Goal: Task Accomplishment & Management: Use online tool/utility

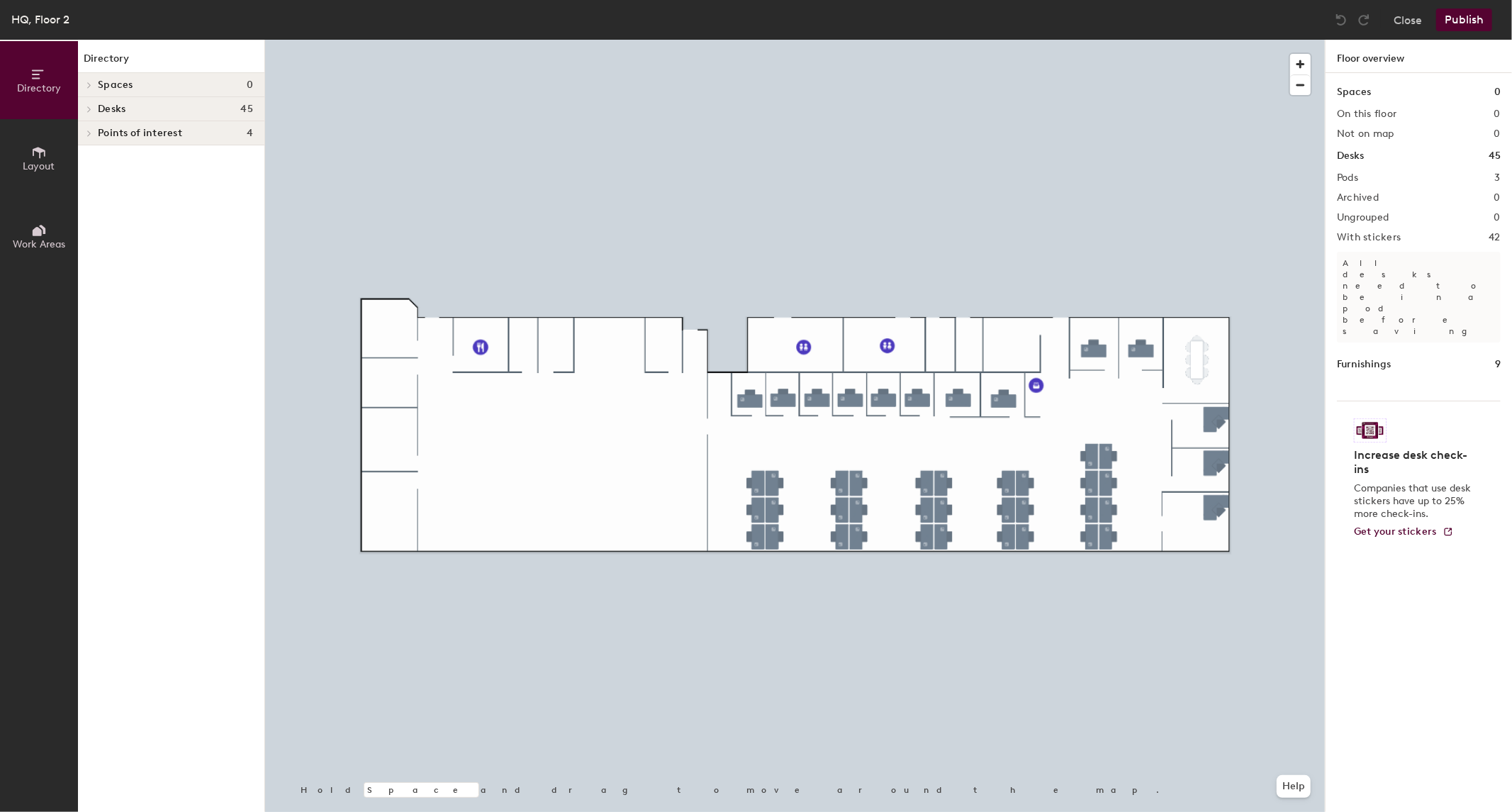
click at [18, 242] on span "Work Areas" at bounding box center [39, 244] width 52 height 12
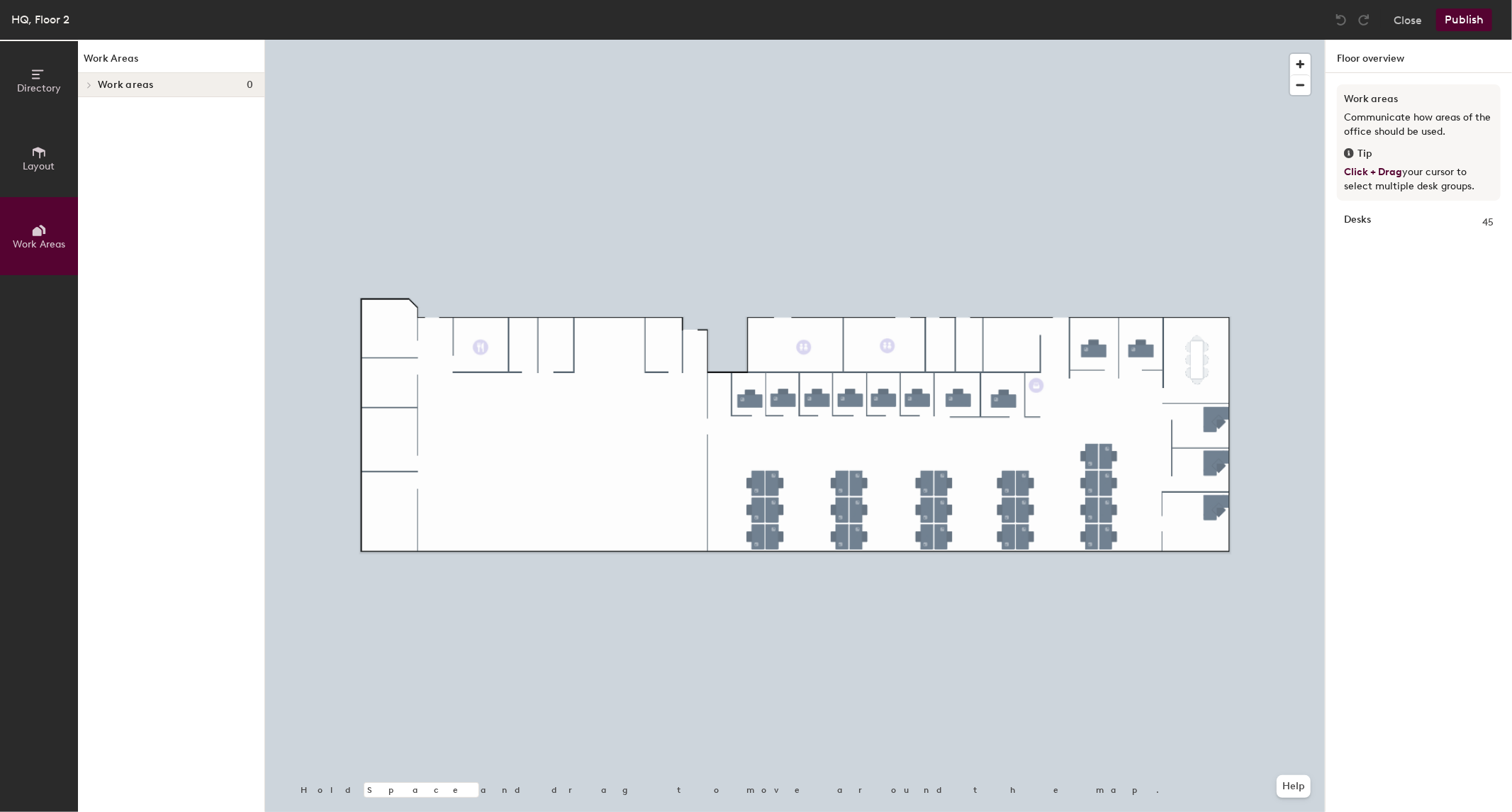
click at [179, 76] on div "Work areas 0" at bounding box center [171, 85] width 187 height 24
click at [22, 79] on button "Directory" at bounding box center [39, 80] width 78 height 78
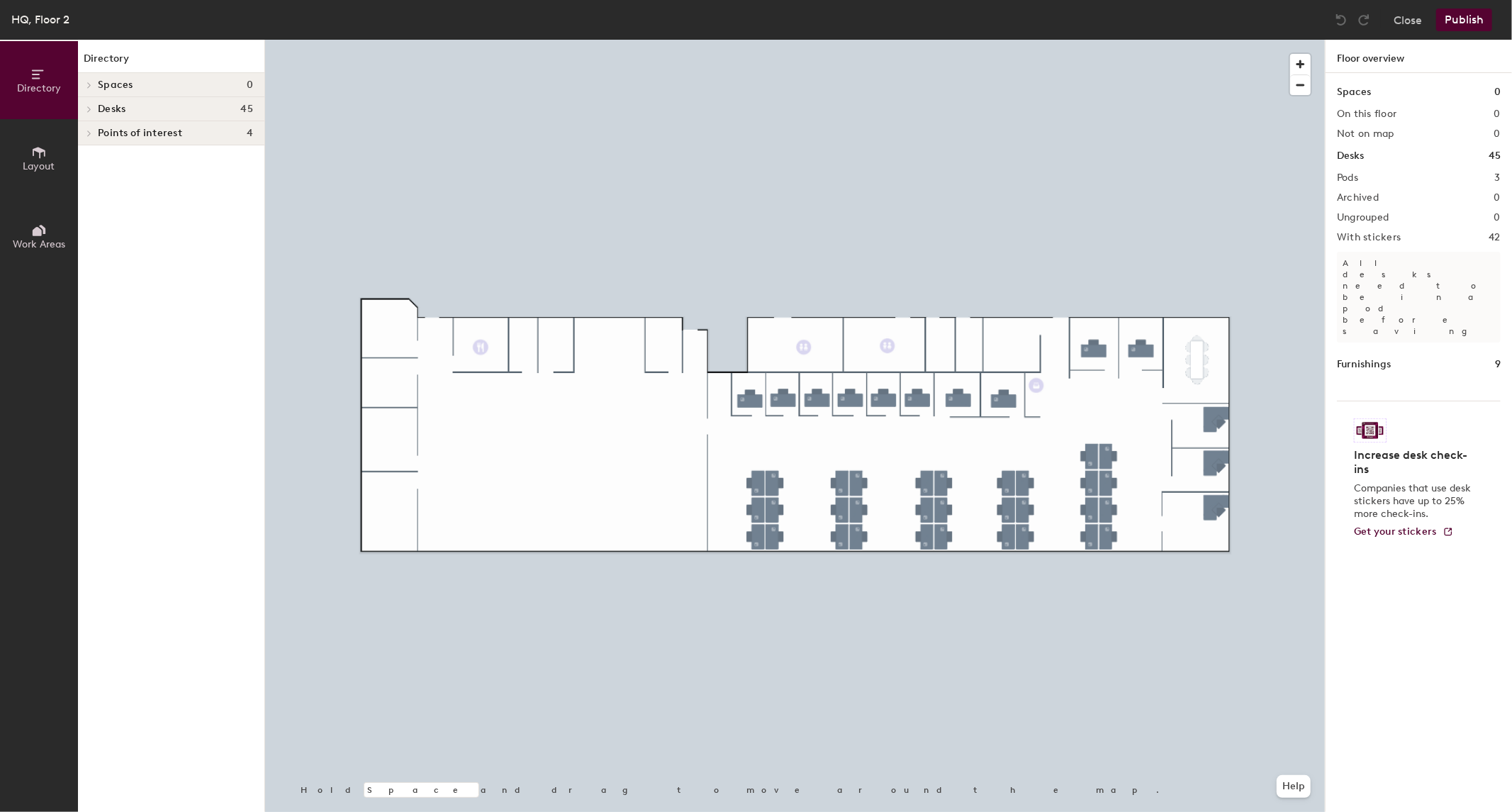
click at [25, 142] on button "Layout" at bounding box center [39, 158] width 78 height 78
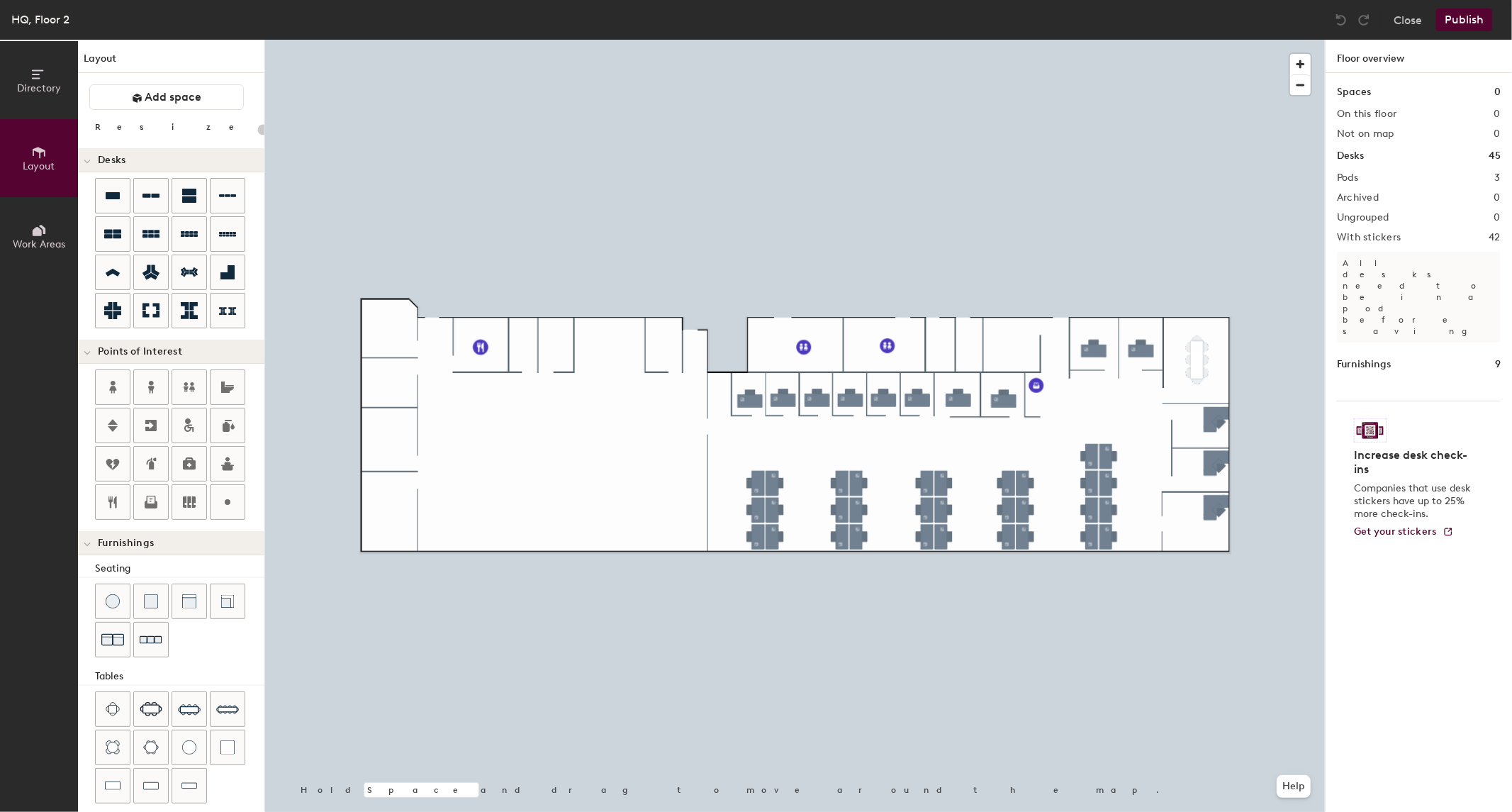
click at [111, 79] on div "Layout Add space Resize Desks Points of Interest Furnishings Seating Tables Boo…" at bounding box center [171, 426] width 187 height 772
click at [119, 93] on button "Add space" at bounding box center [166, 97] width 154 height 25
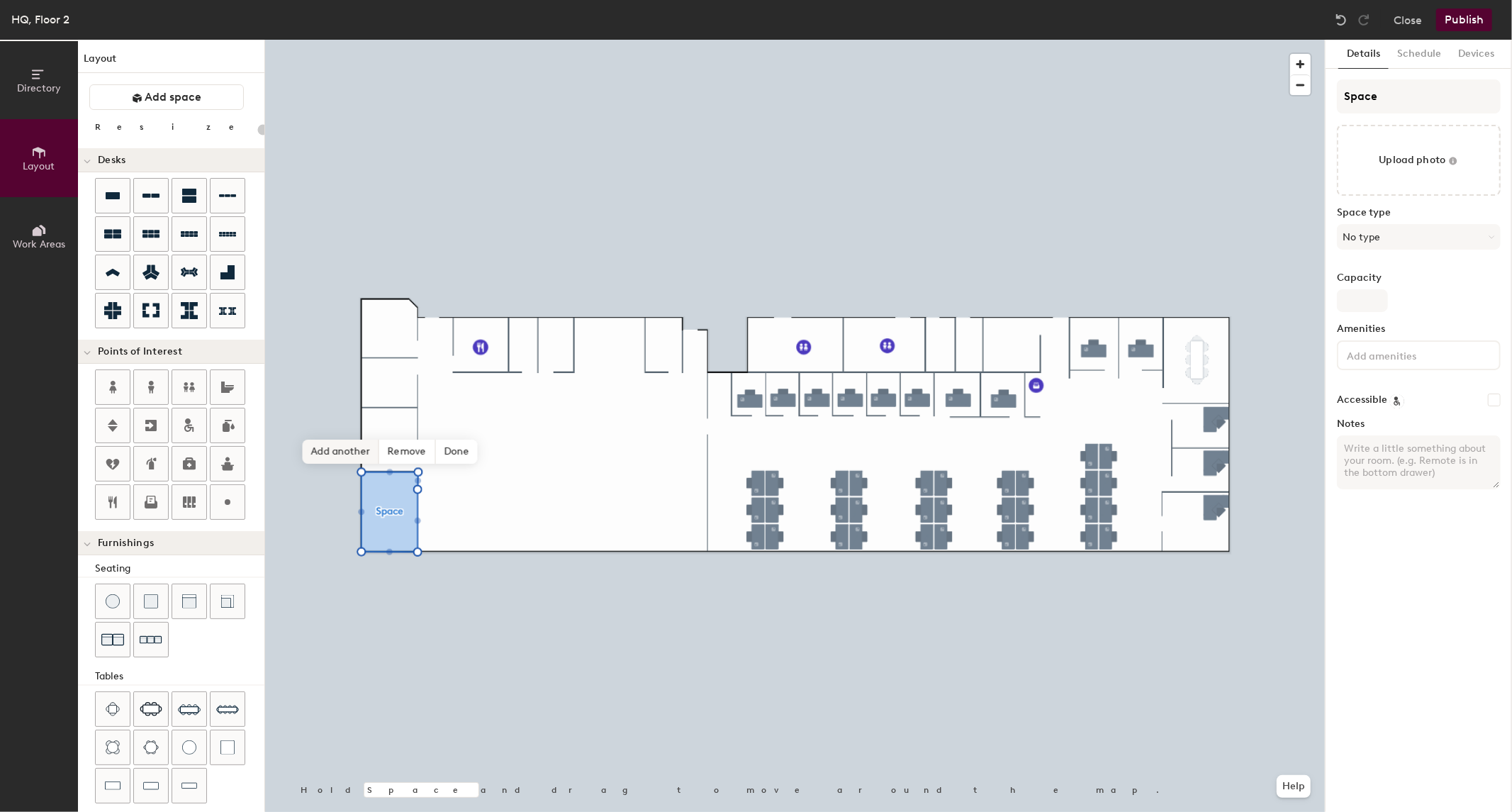
click at [347, 448] on span "Add another" at bounding box center [341, 451] width 76 height 24
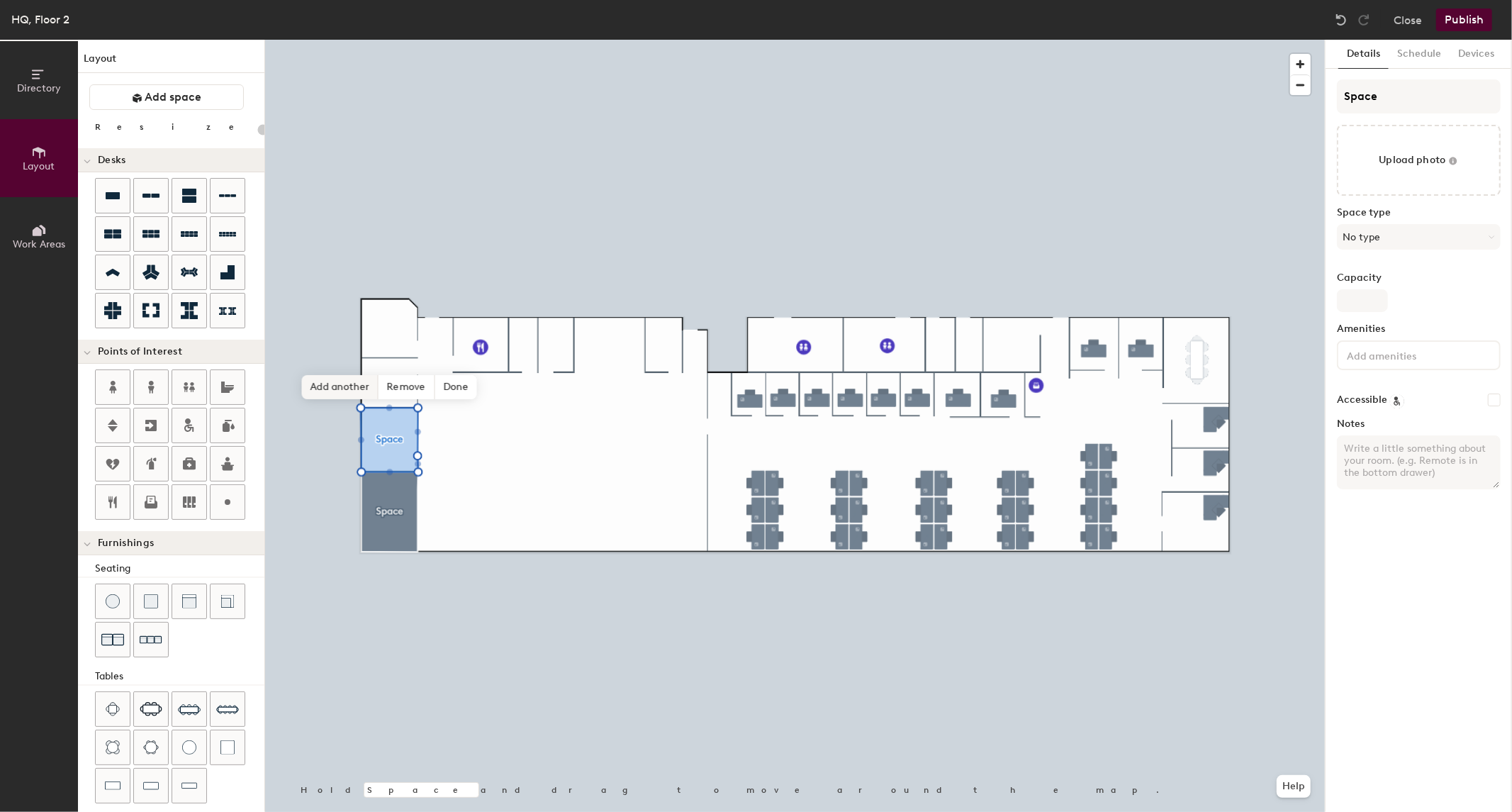
click at [336, 383] on span "Add another" at bounding box center [340, 387] width 76 height 24
click at [333, 341] on span "Add another" at bounding box center [340, 337] width 76 height 24
click at [342, 272] on span "Add another" at bounding box center [341, 278] width 76 height 24
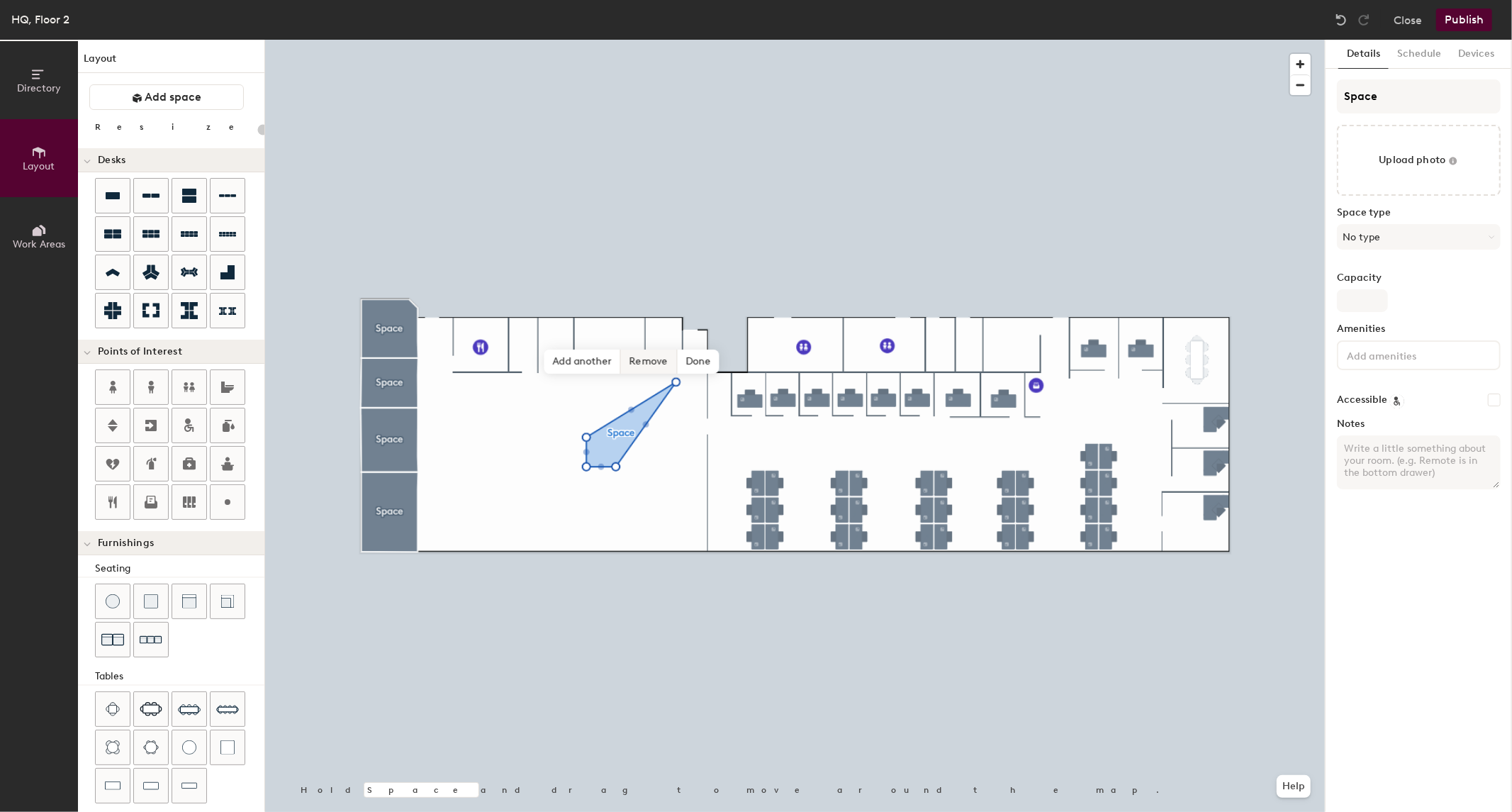
click at [657, 361] on span "Remove" at bounding box center [649, 361] width 57 height 24
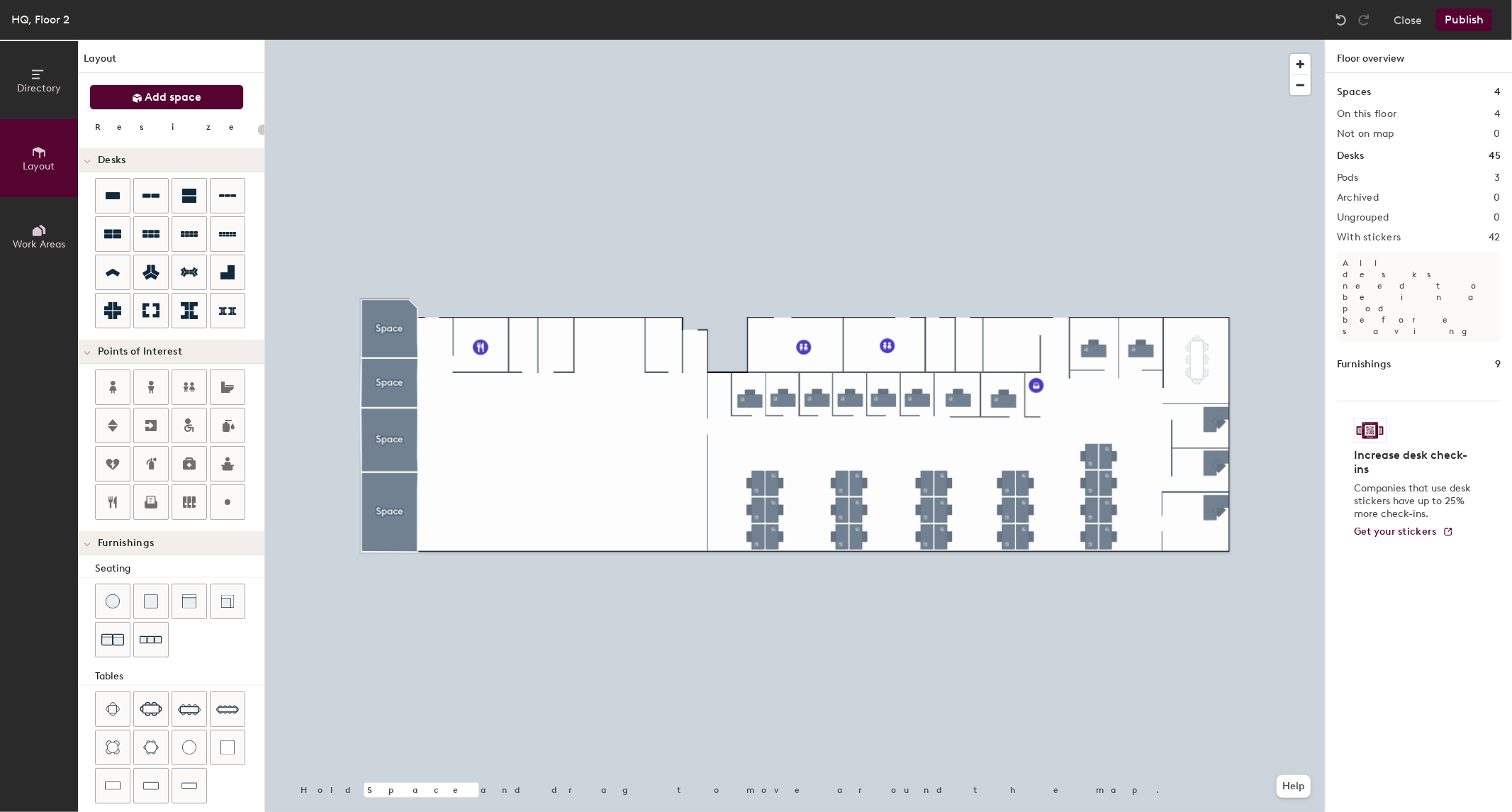
click at [107, 87] on button "Add space" at bounding box center [166, 97] width 154 height 25
click at [186, 101] on span "Add space" at bounding box center [174, 97] width 57 height 14
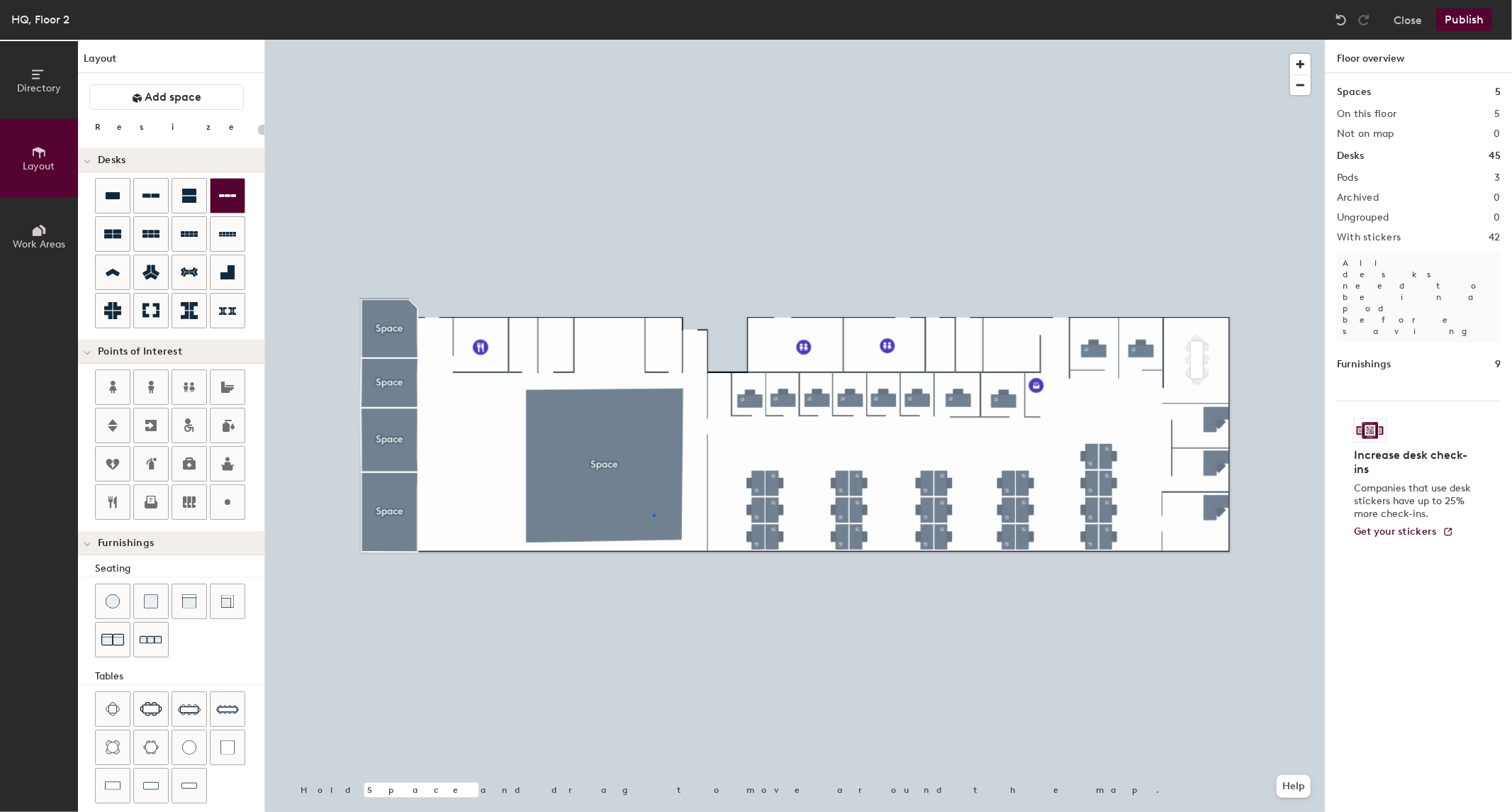
click at [653, 40] on div at bounding box center [795, 40] width 1059 height 0
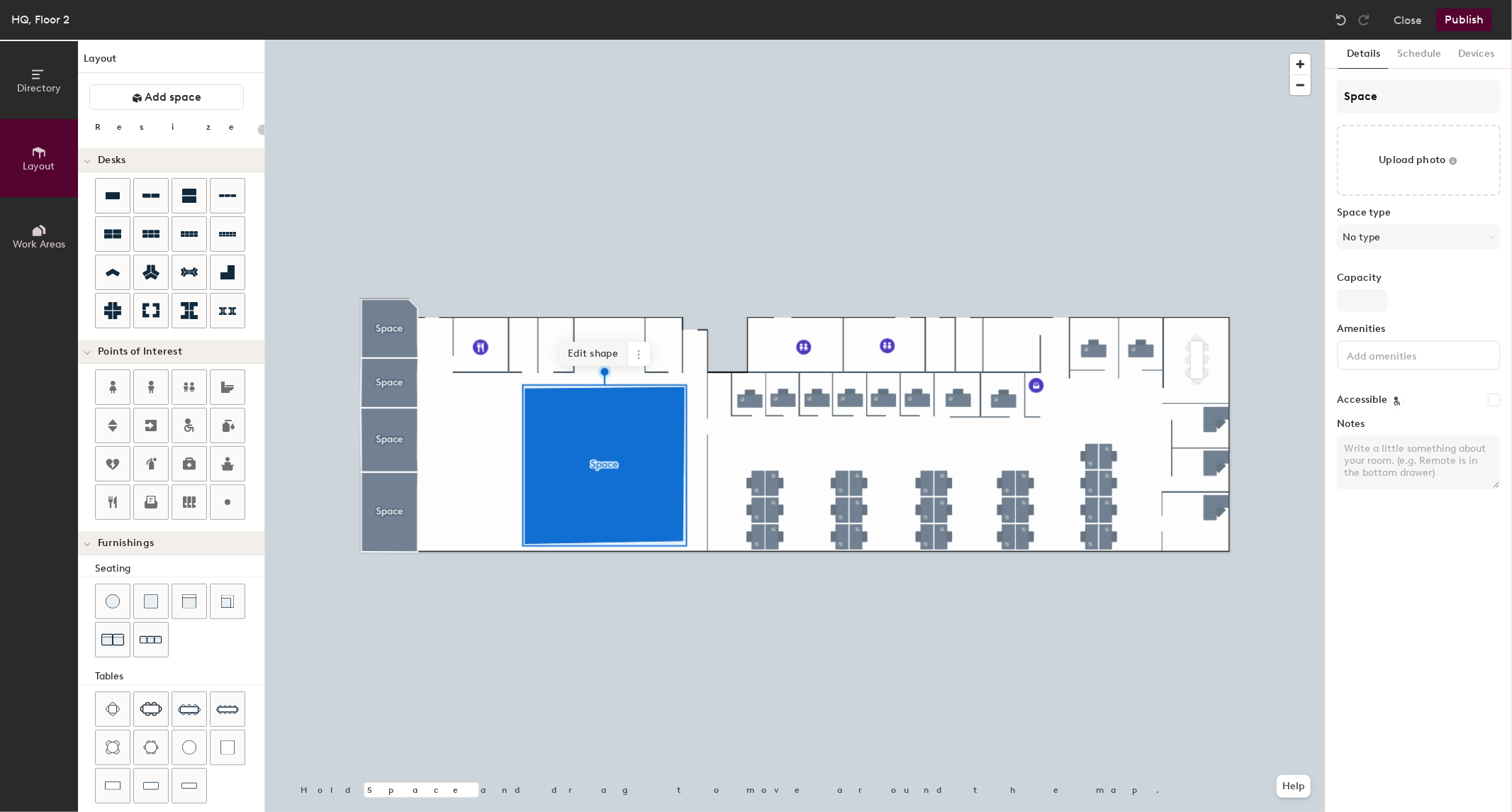
click at [586, 358] on span "Edit shape" at bounding box center [593, 354] width 68 height 24
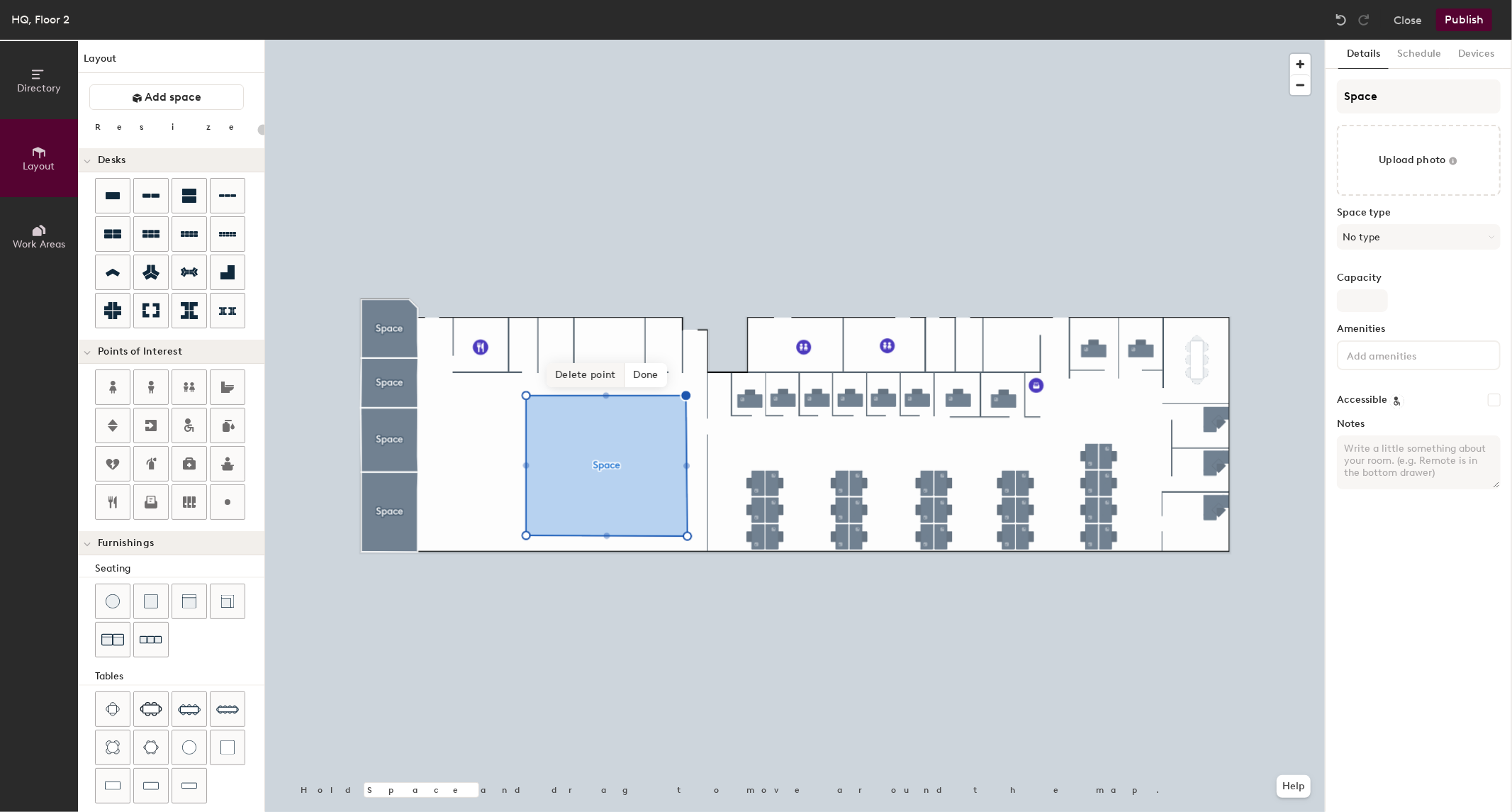
click at [597, 382] on span "Delete point" at bounding box center [585, 375] width 78 height 24
click at [1343, 24] on img at bounding box center [1340, 19] width 14 height 14
click at [574, 370] on span "Add another" at bounding box center [558, 375] width 76 height 24
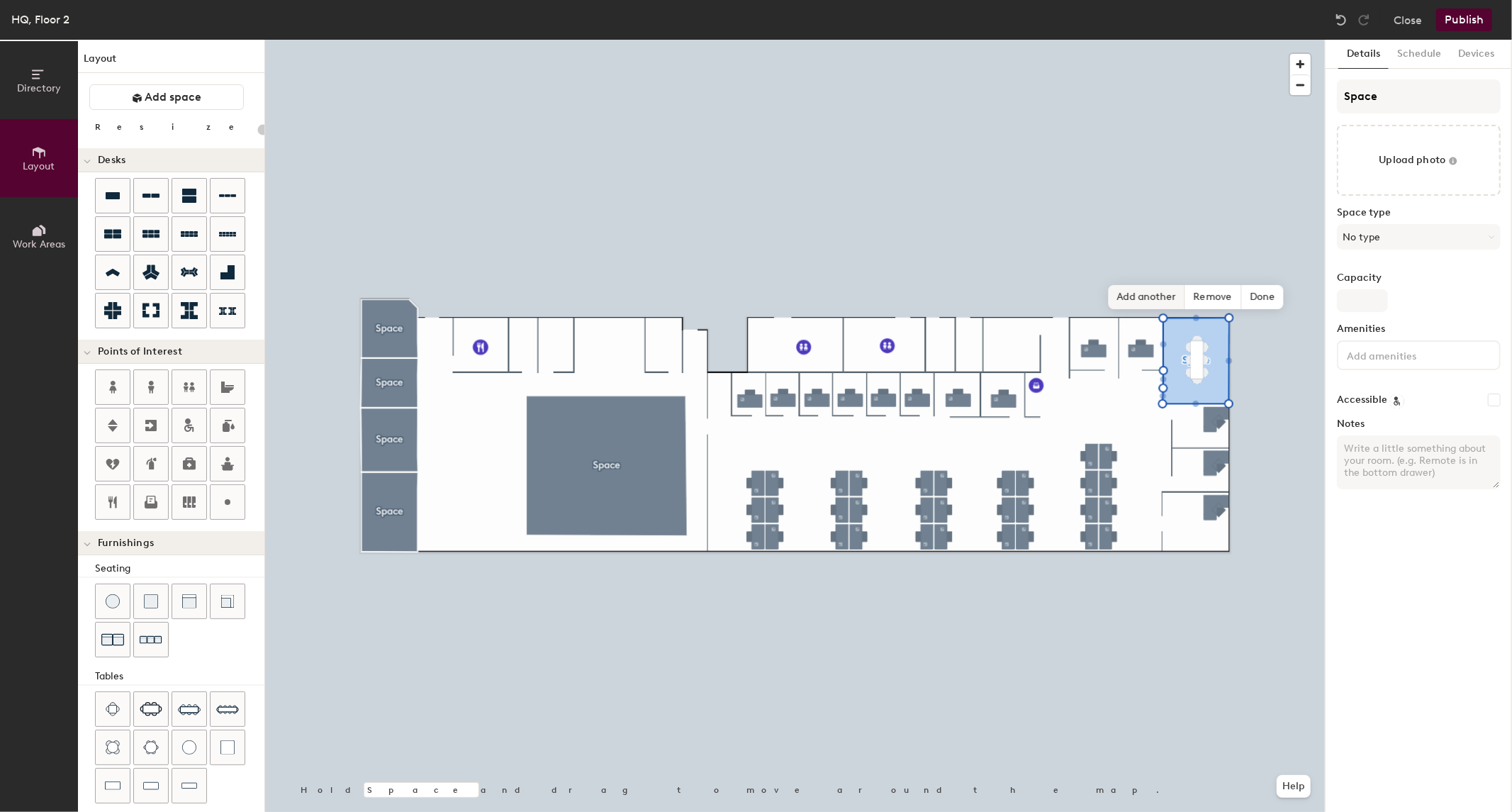
click at [1127, 295] on span "Add another" at bounding box center [1147, 297] width 76 height 24
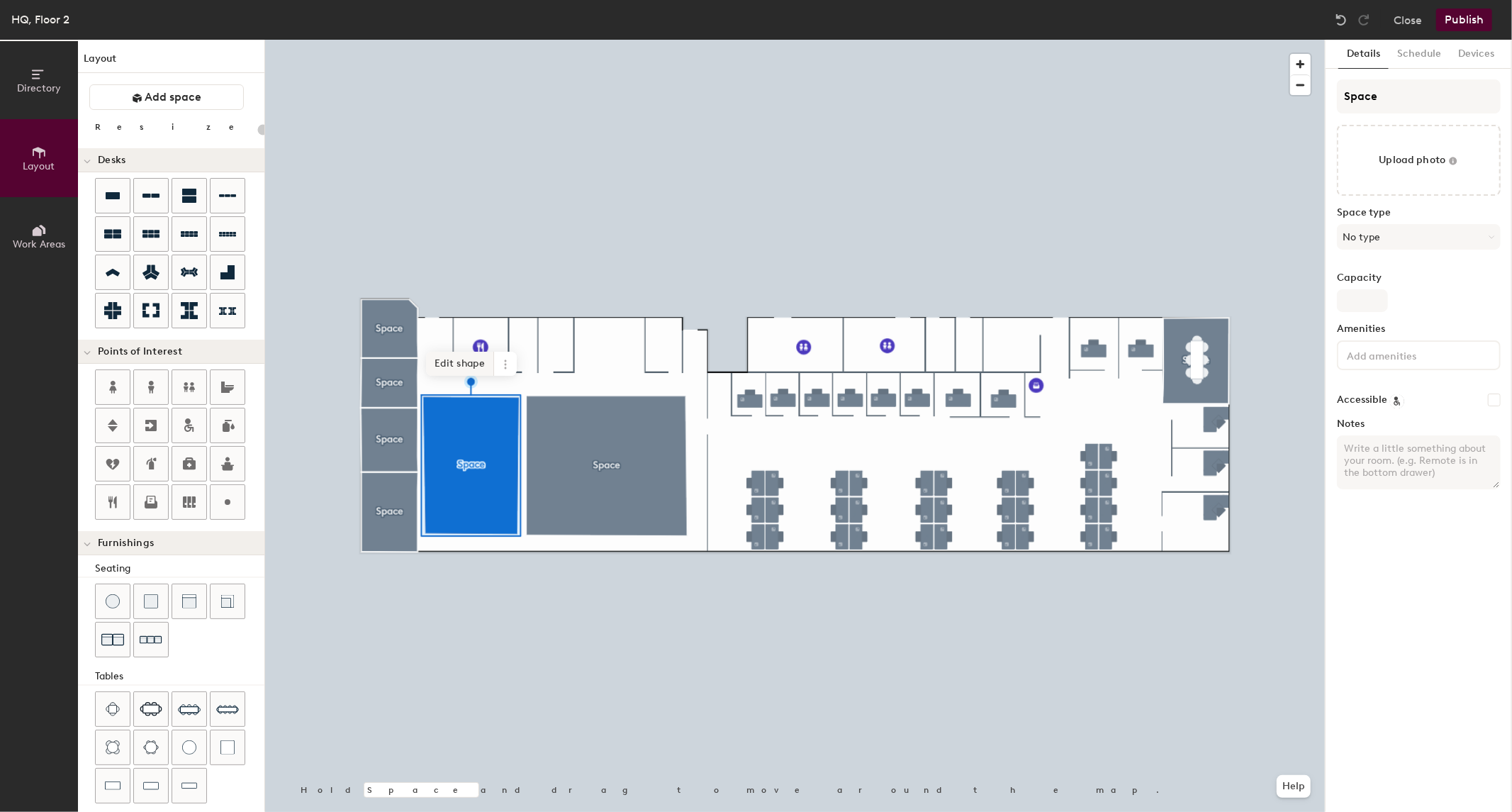
click at [472, 361] on span "Edit shape" at bounding box center [460, 364] width 68 height 24
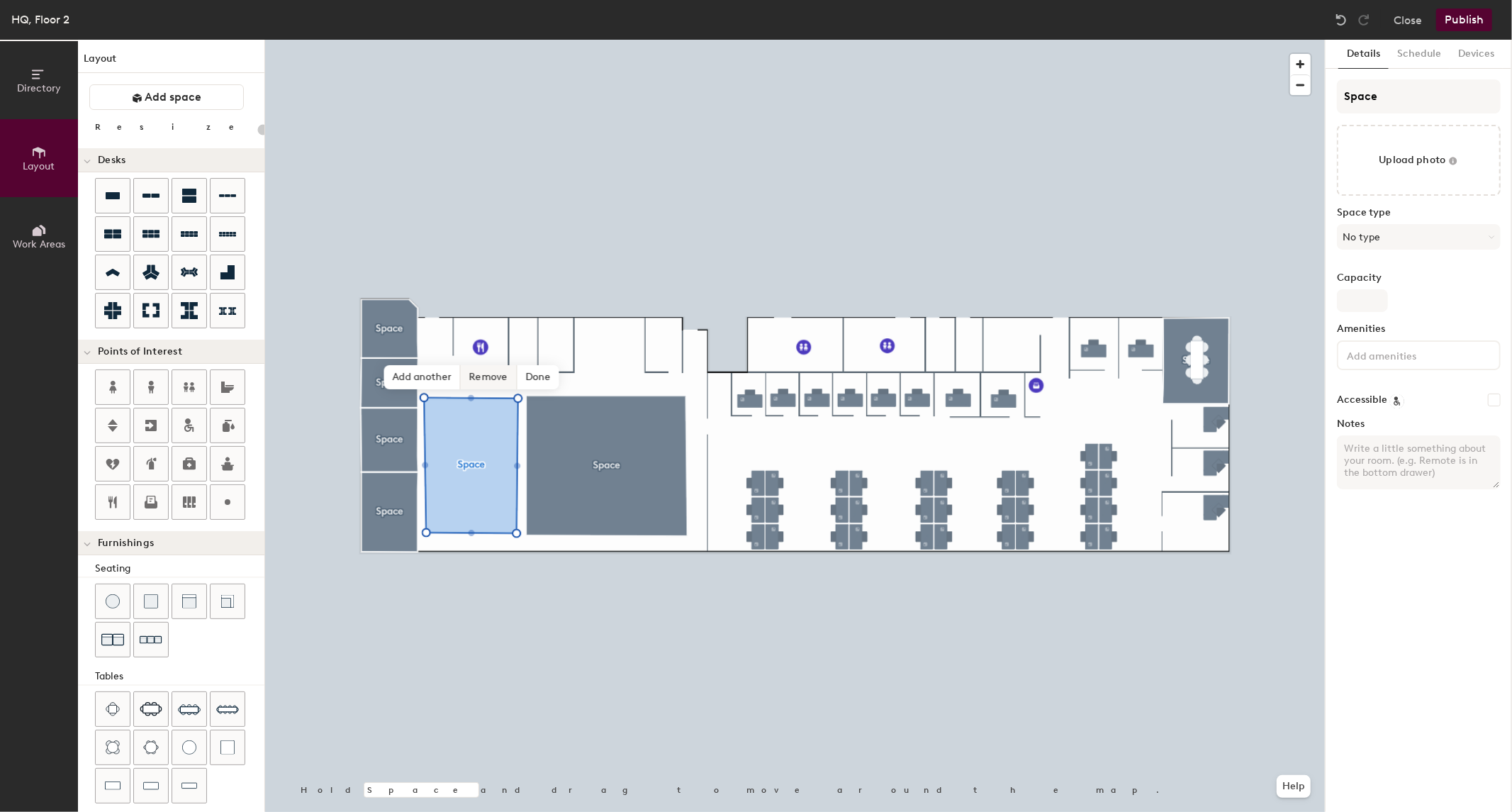
click at [468, 388] on div "Hold Space and drag to move around the map. Help Add another Remove Done" at bounding box center [795, 426] width 1059 height 772
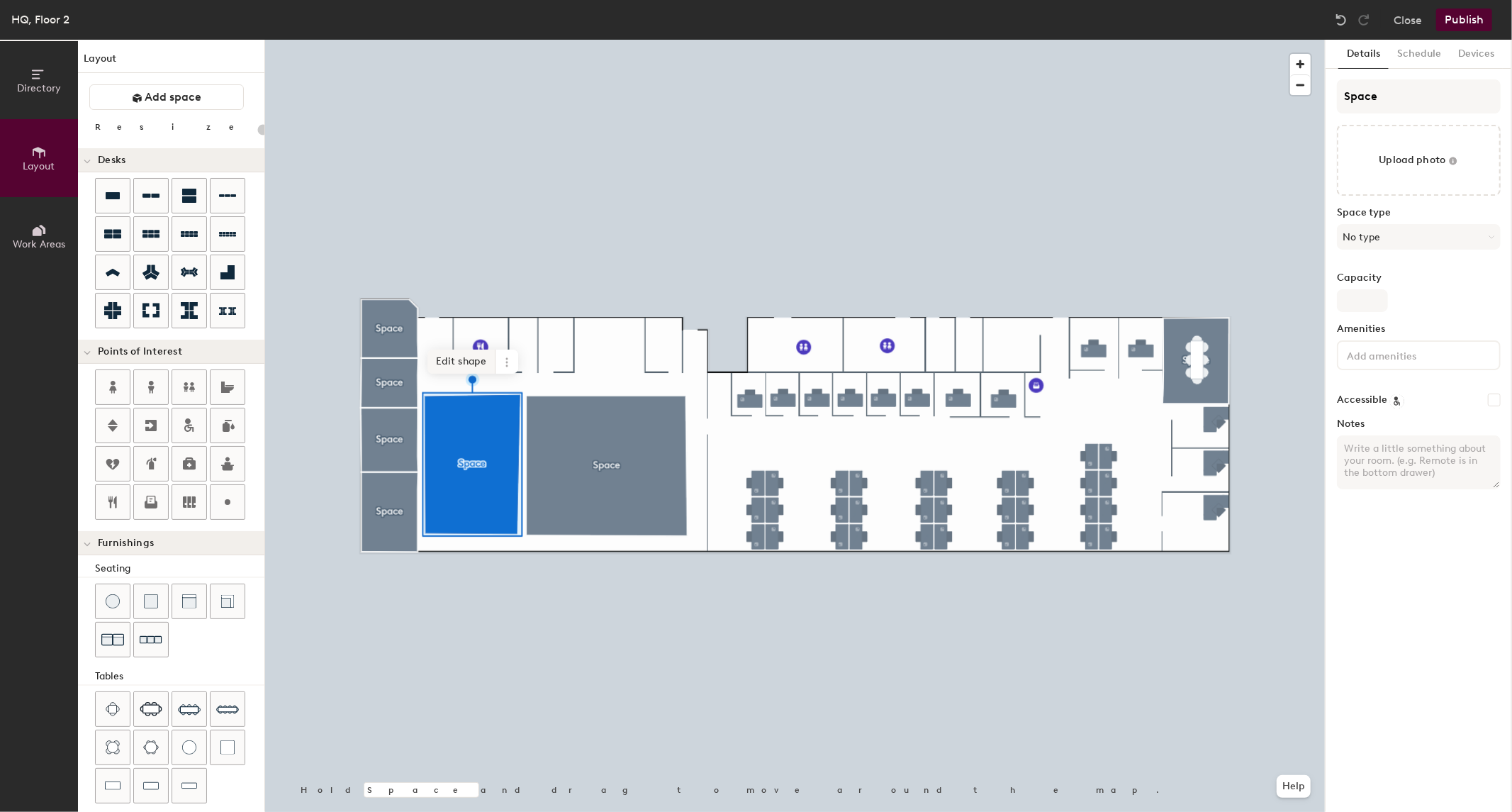
click at [461, 361] on span "Edit shape" at bounding box center [461, 361] width 68 height 24
click at [477, 360] on span "Edit shape" at bounding box center [461, 361] width 68 height 24
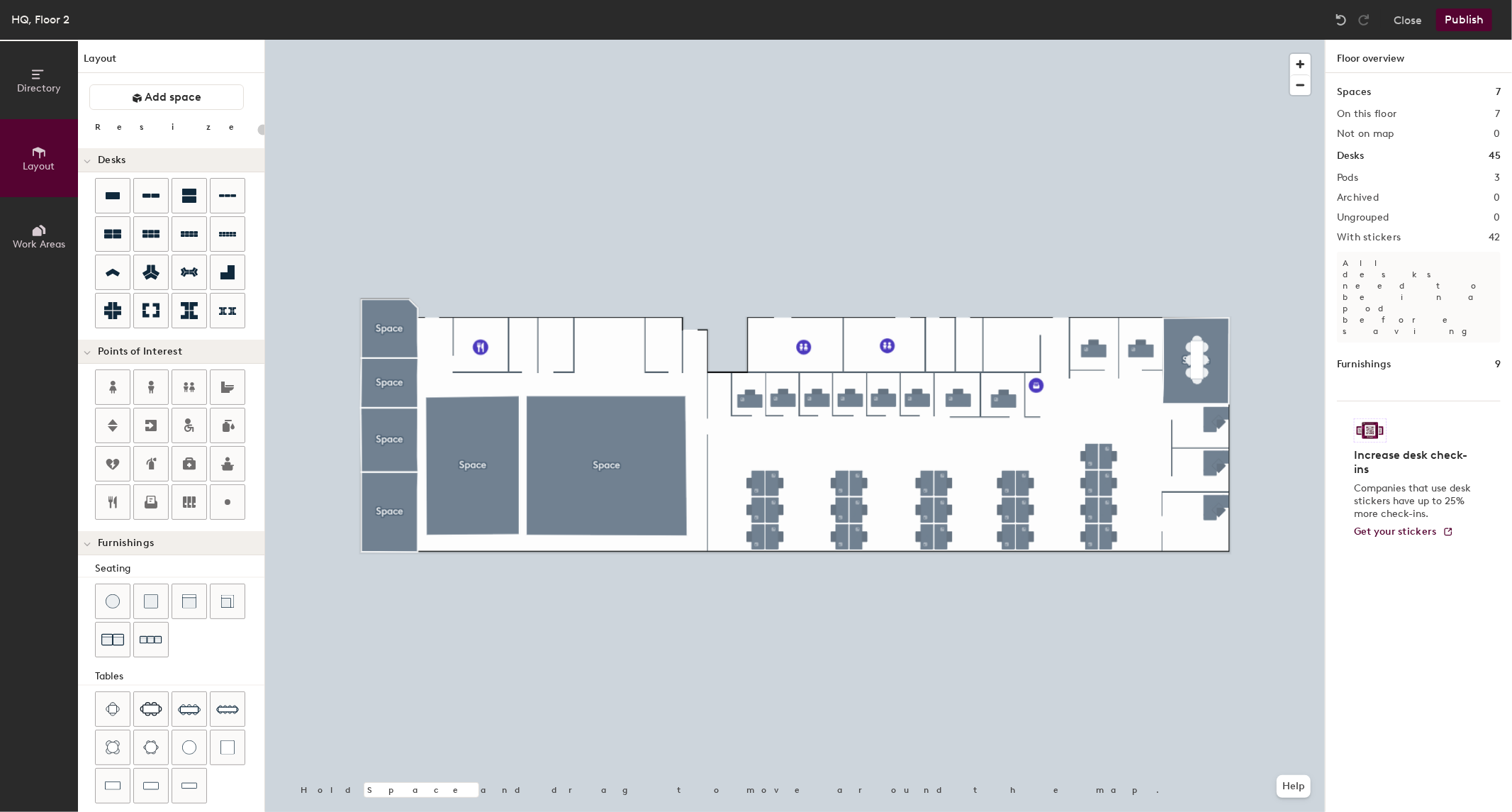
click at [1478, 16] on button "Publish" at bounding box center [1463, 19] width 56 height 22
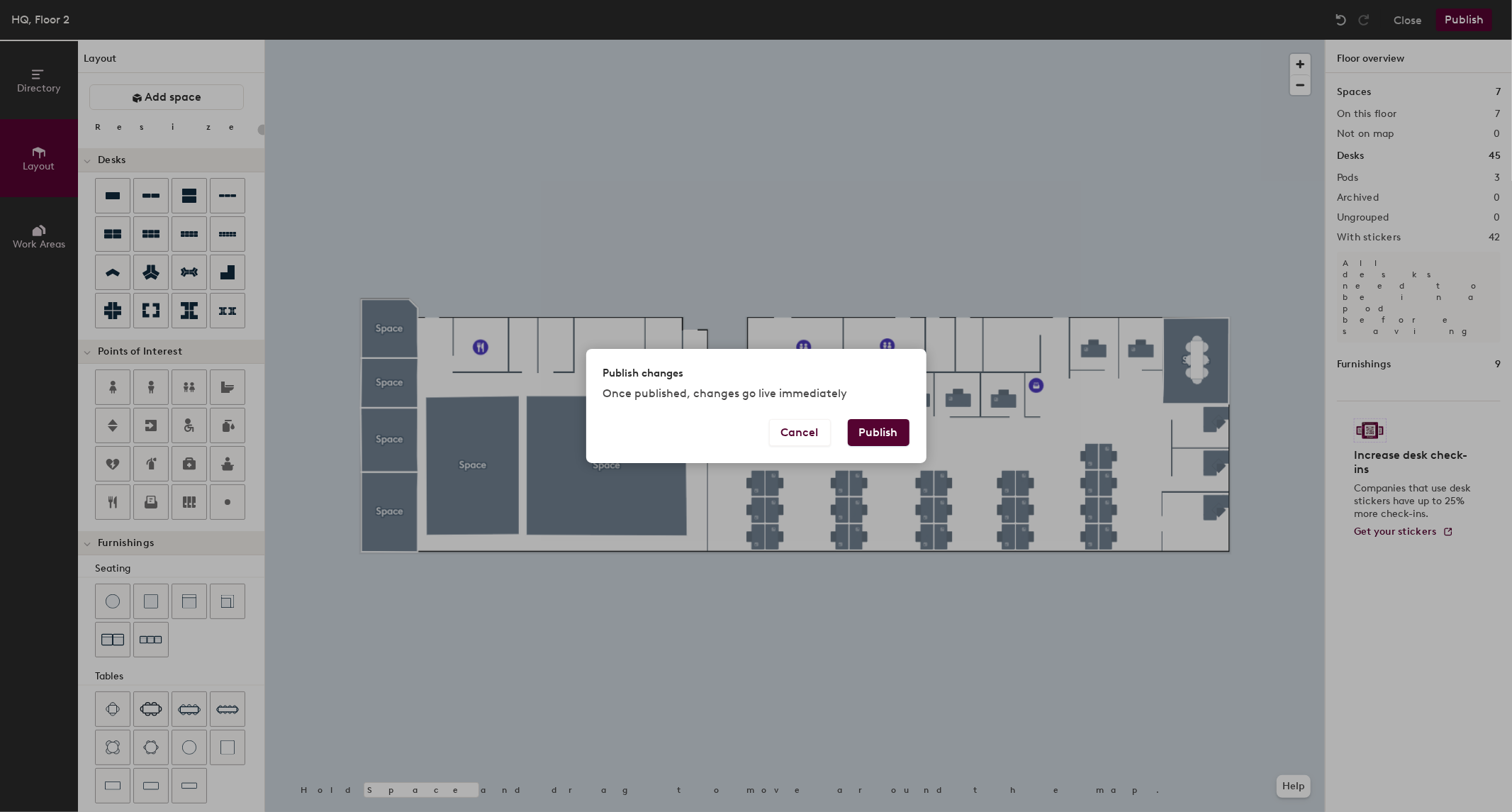
click at [885, 434] on button "Publish" at bounding box center [879, 433] width 61 height 27
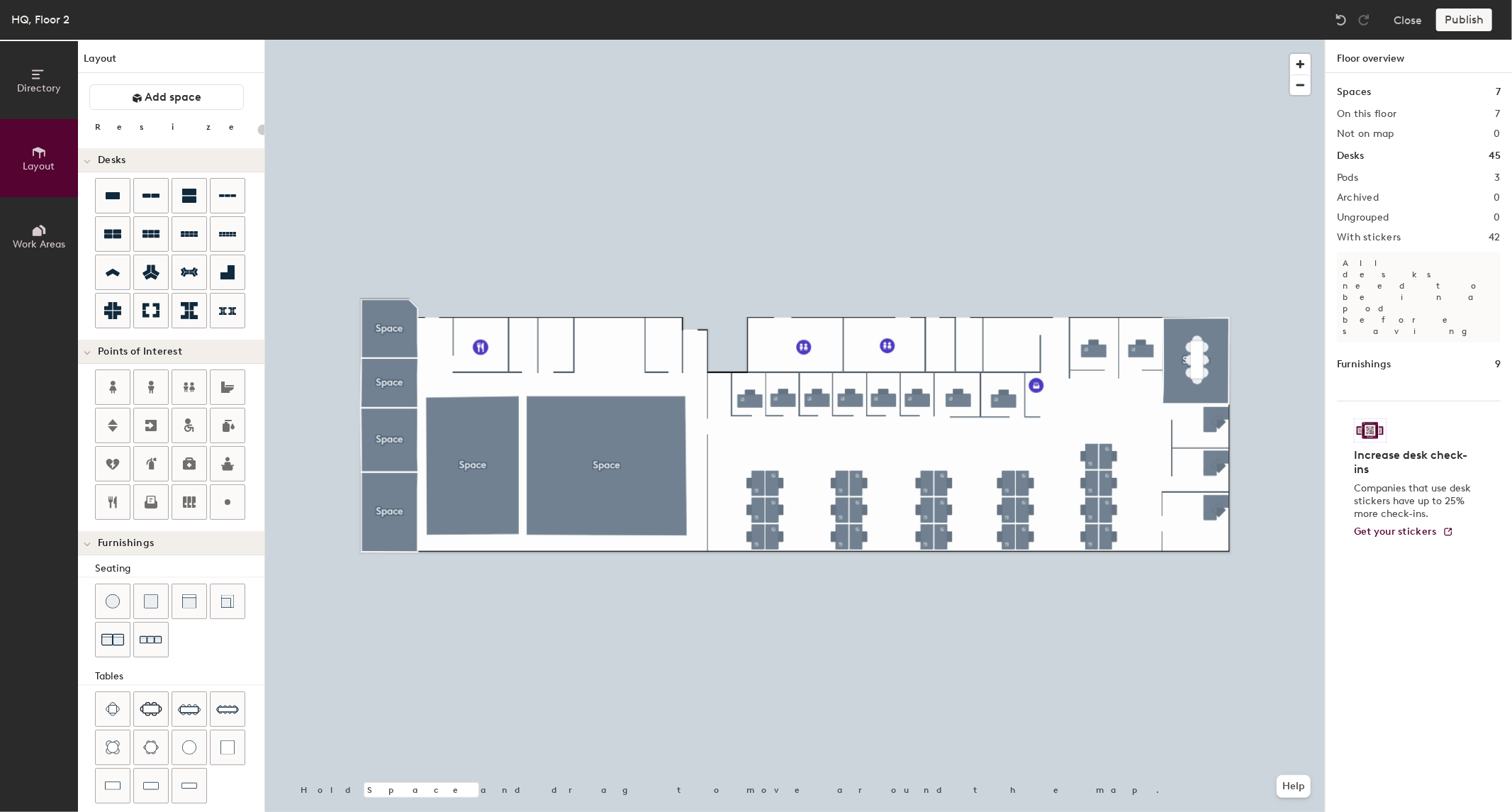
type input "20"
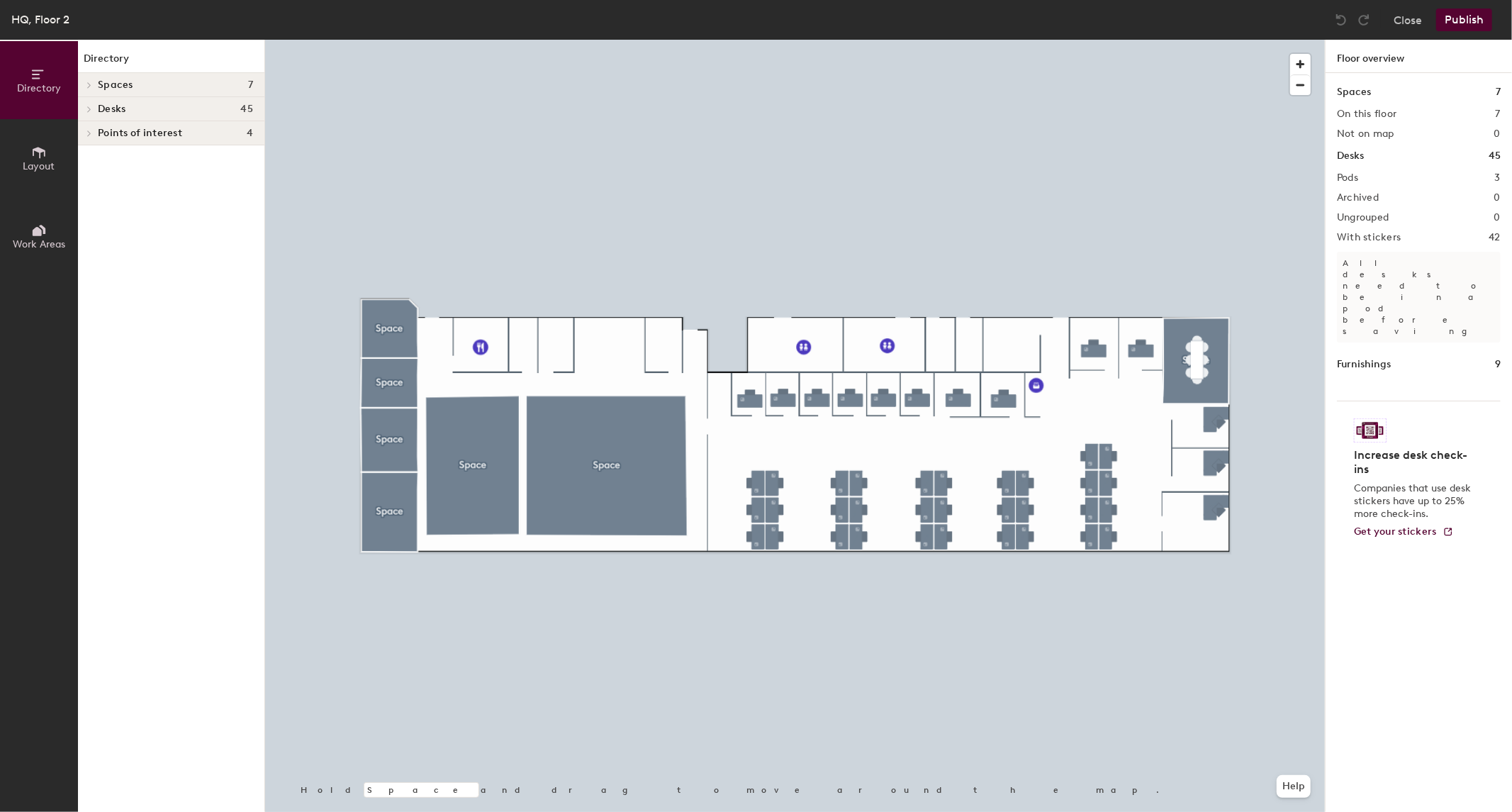
click at [36, 143] on button "Layout" at bounding box center [39, 158] width 78 height 78
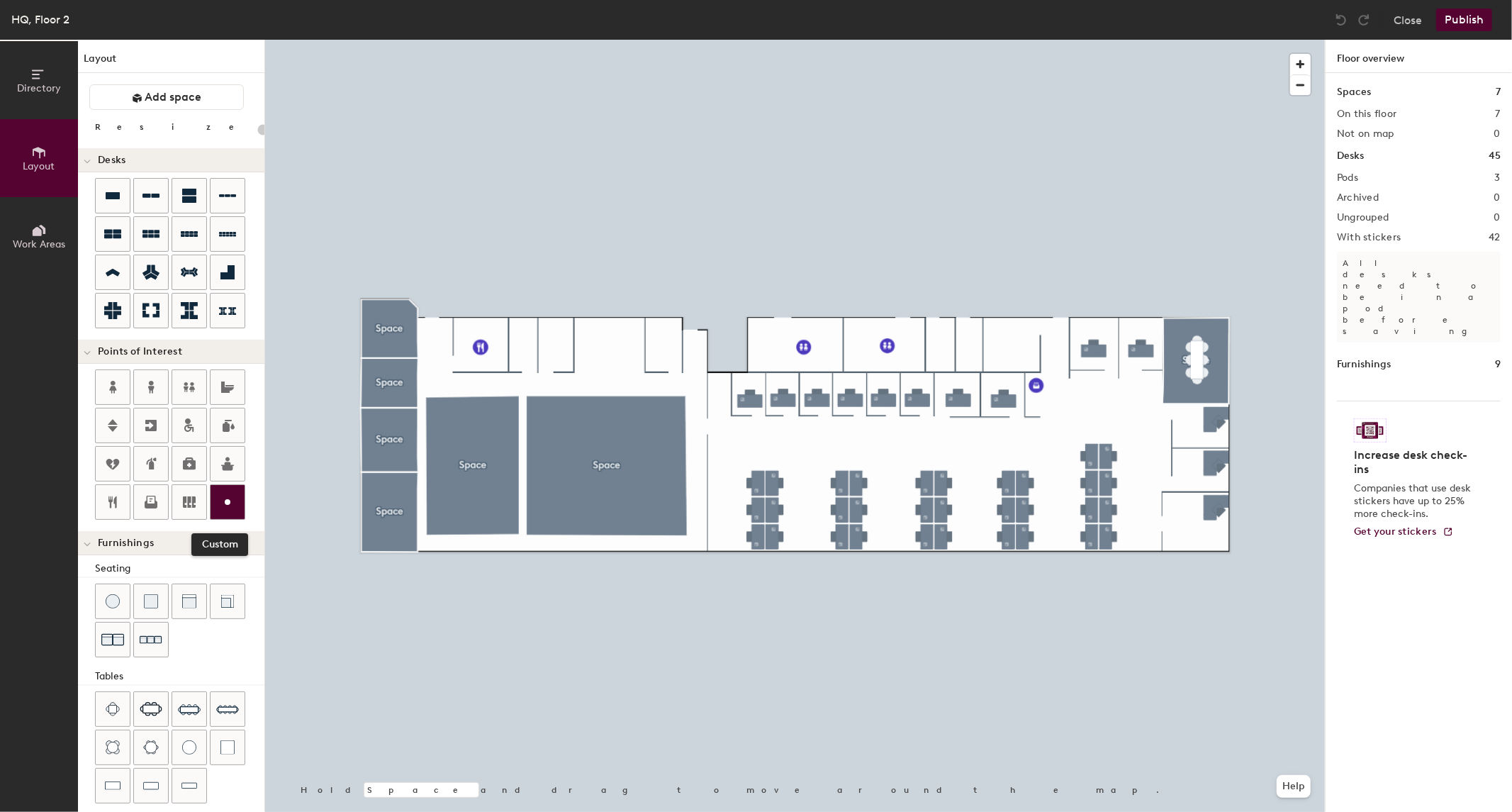
click at [224, 492] on div at bounding box center [227, 502] width 34 height 34
type input "20"
type input "Storage"
drag, startPoint x: 997, startPoint y: 334, endPoint x: 1016, endPoint y: 336, distance: 19.1
click at [1017, 337] on div "Storage" at bounding box center [1019, 347] width 76 height 24
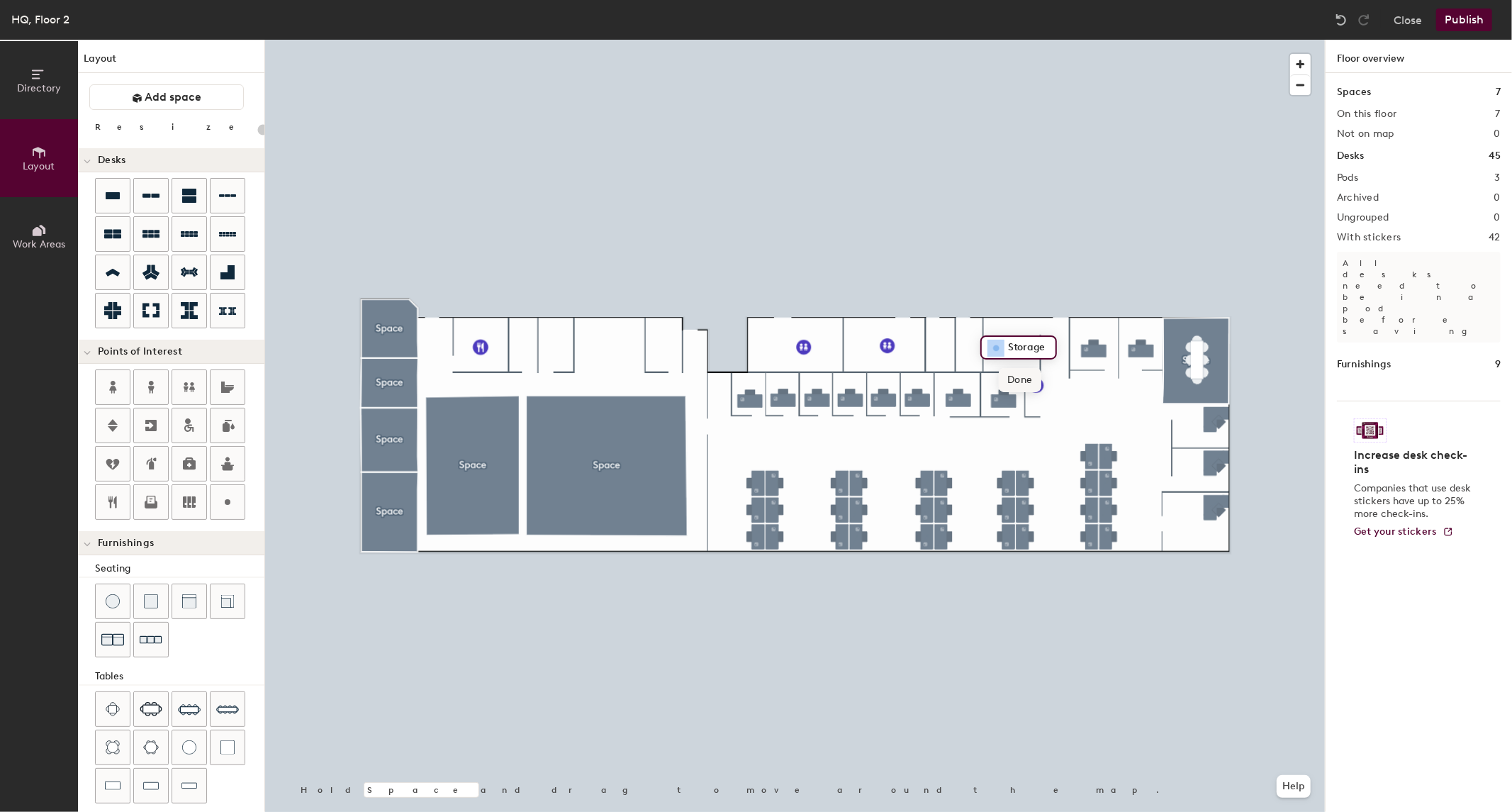
click at [1010, 381] on span "Done" at bounding box center [1019, 380] width 42 height 24
click at [1465, 17] on button "Publish" at bounding box center [1463, 19] width 56 height 22
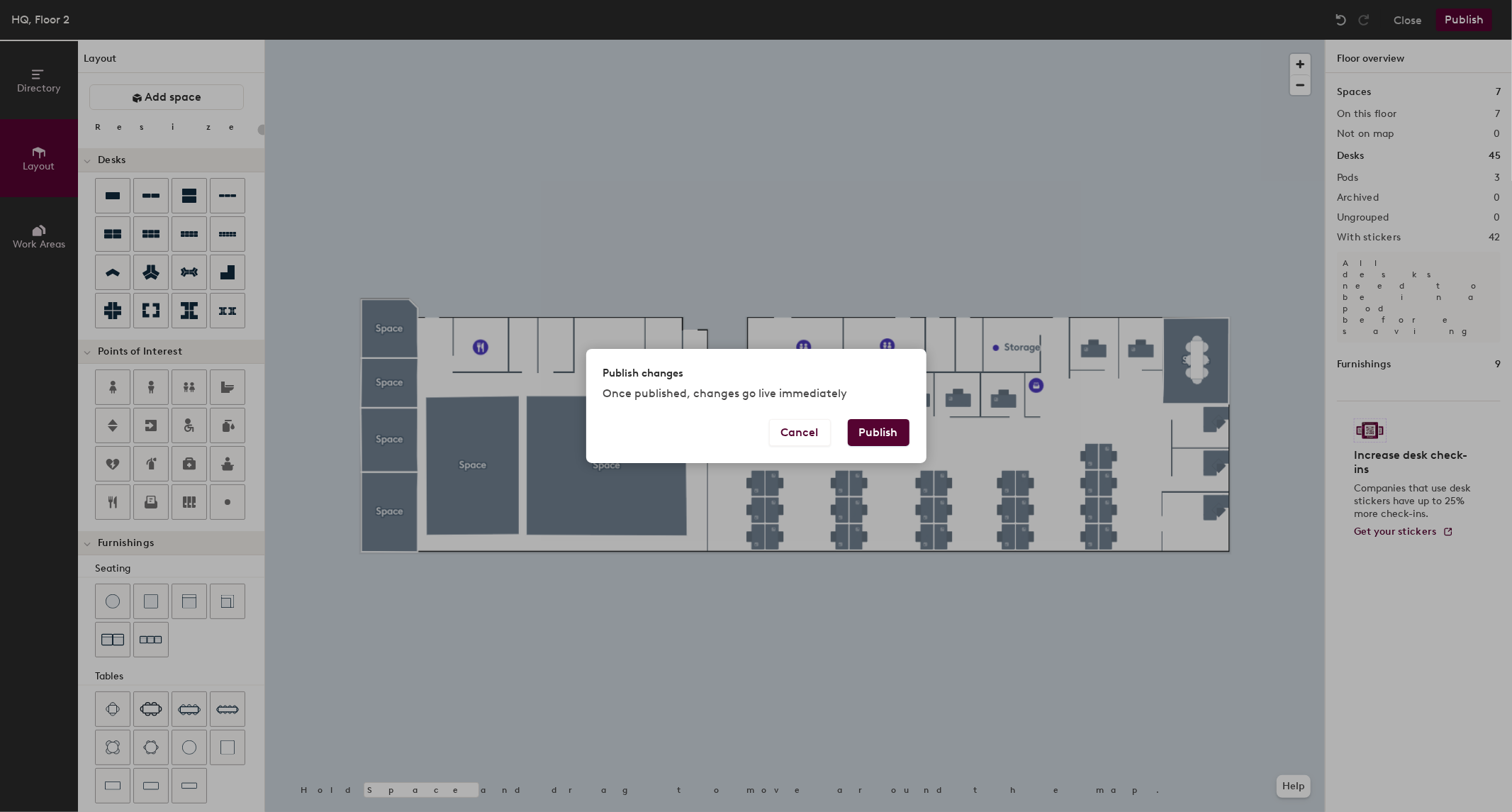
click at [867, 423] on button "Publish" at bounding box center [879, 433] width 61 height 27
type input "20"
